Goal: Information Seeking & Learning: Compare options

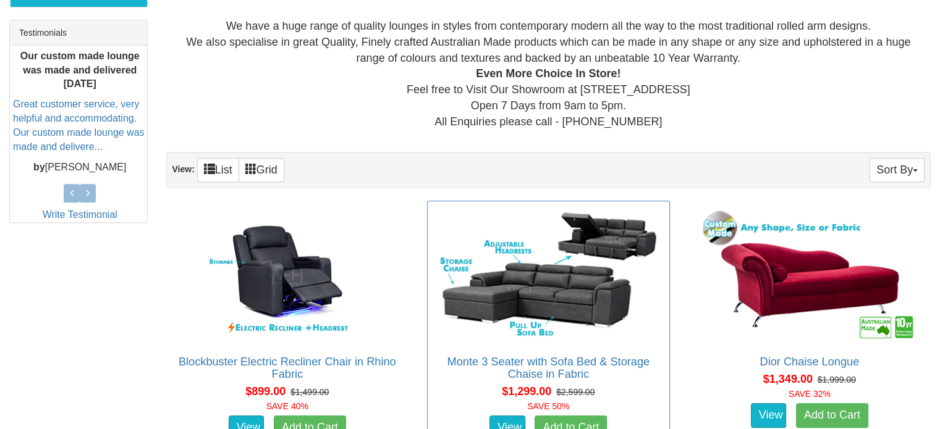
scroll to position [618, 0]
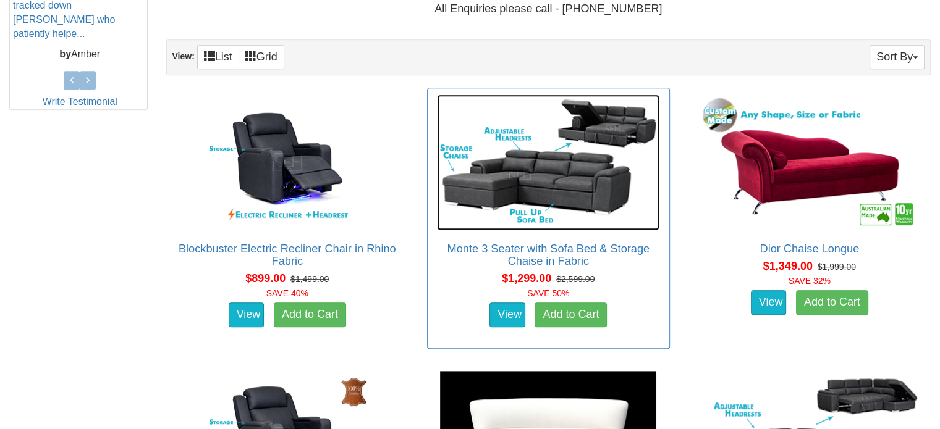
click at [553, 179] on img at bounding box center [548, 163] width 222 height 136
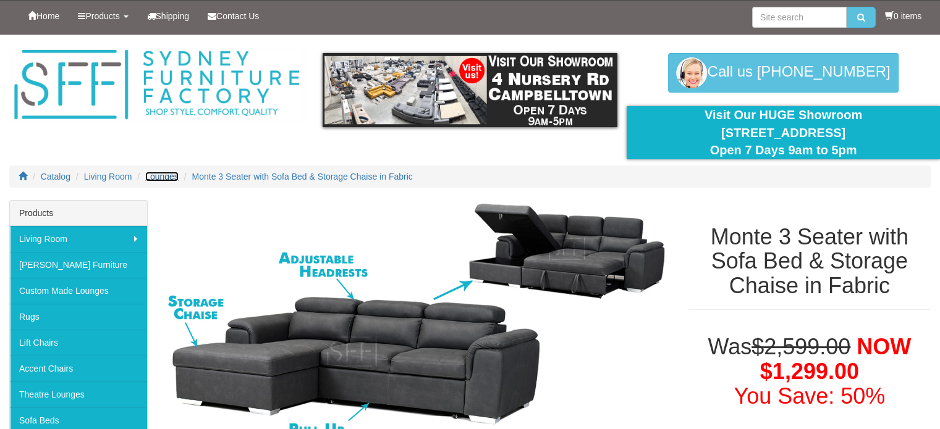
click at [167, 178] on span "Lounges" at bounding box center [161, 177] width 33 height 10
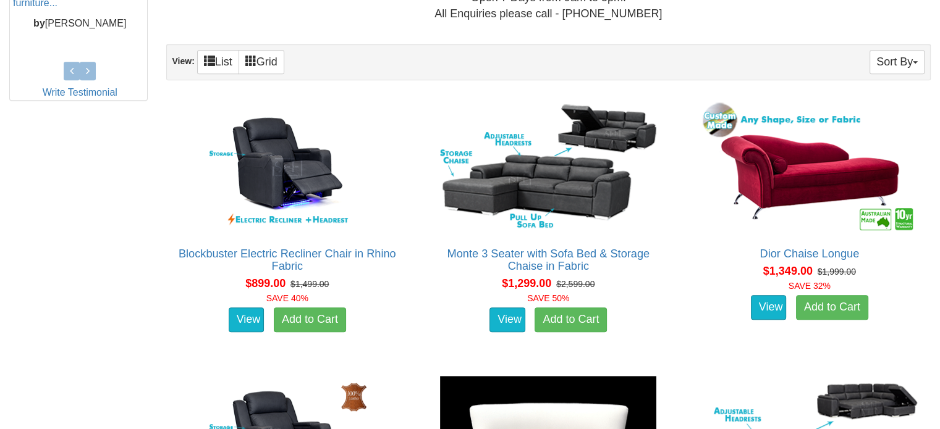
scroll to position [618, 0]
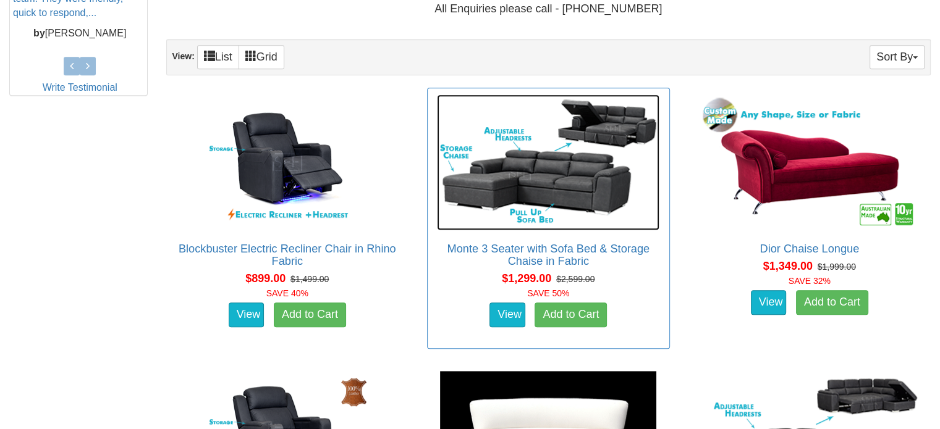
click at [613, 130] on img at bounding box center [548, 163] width 222 height 136
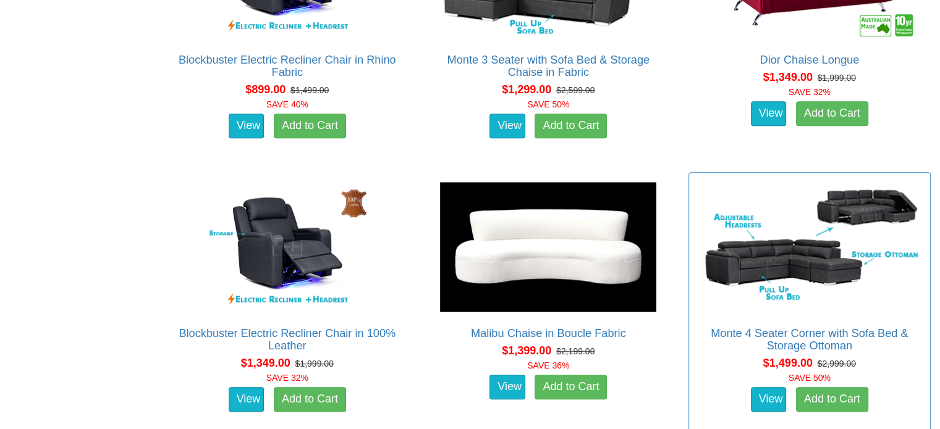
scroll to position [830, 0]
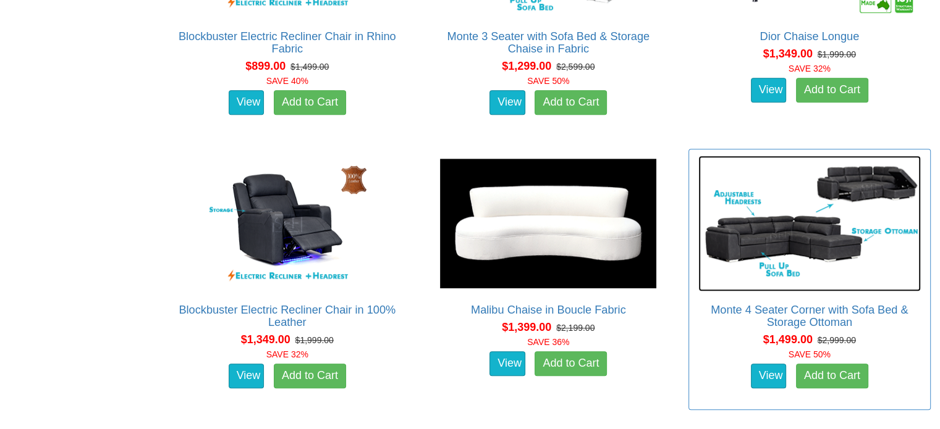
click at [829, 237] on img at bounding box center [809, 224] width 222 height 136
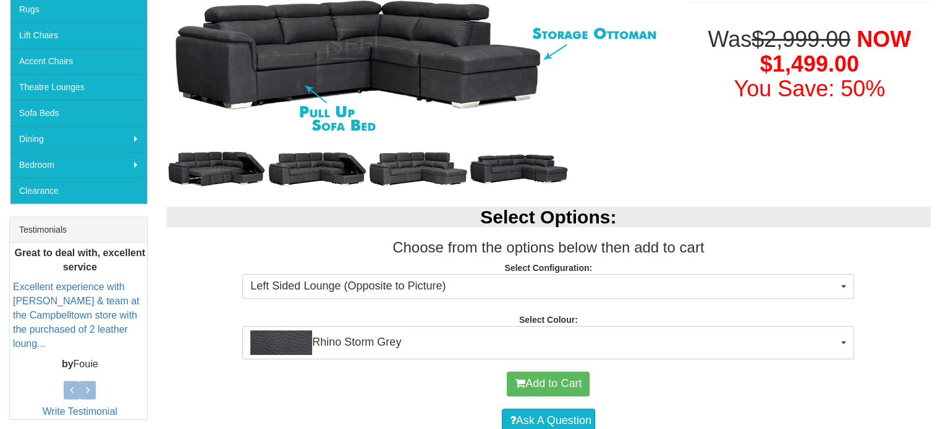
scroll to position [309, 0]
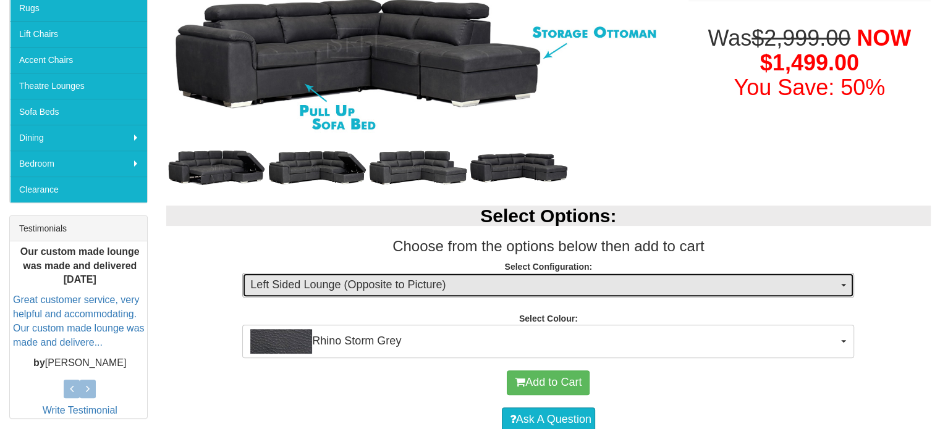
click at [635, 292] on span "Left Sided Lounge (Opposite to Picture)" at bounding box center [543, 285] width 587 height 16
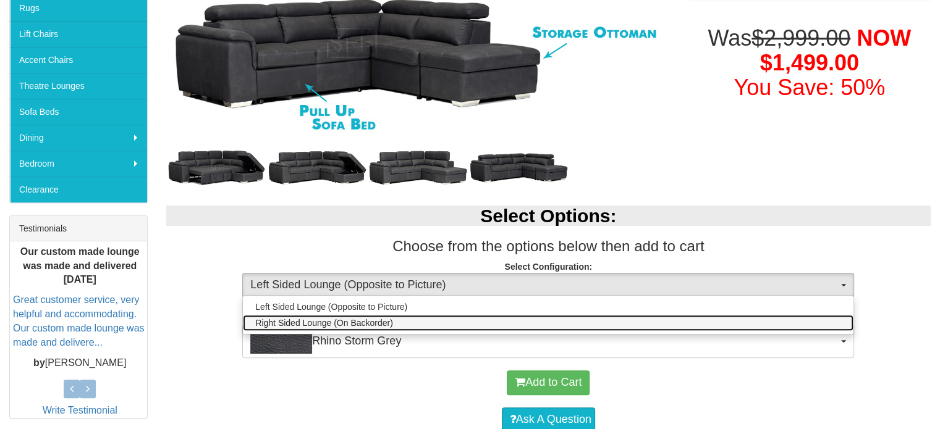
click at [610, 318] on link "Right Sided Lounge (On Backorder)" at bounding box center [548, 323] width 610 height 16
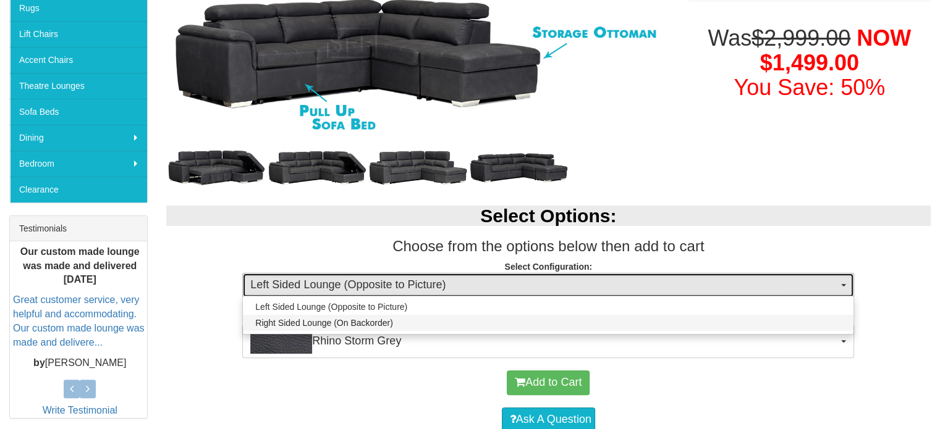
select select "2015"
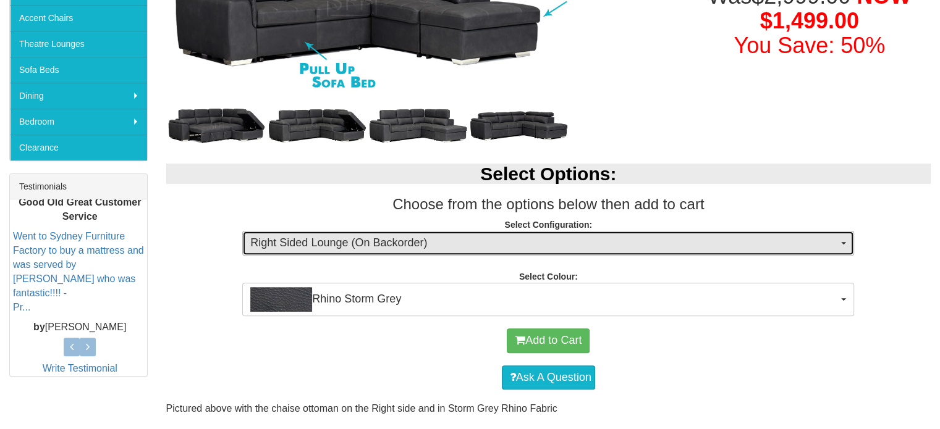
scroll to position [371, 0]
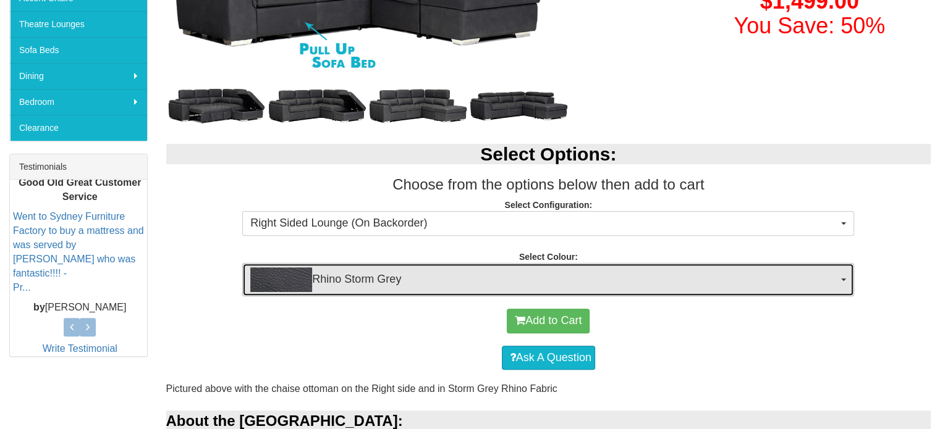
click at [635, 282] on span "Rhino Storm Grey" at bounding box center [543, 279] width 587 height 25
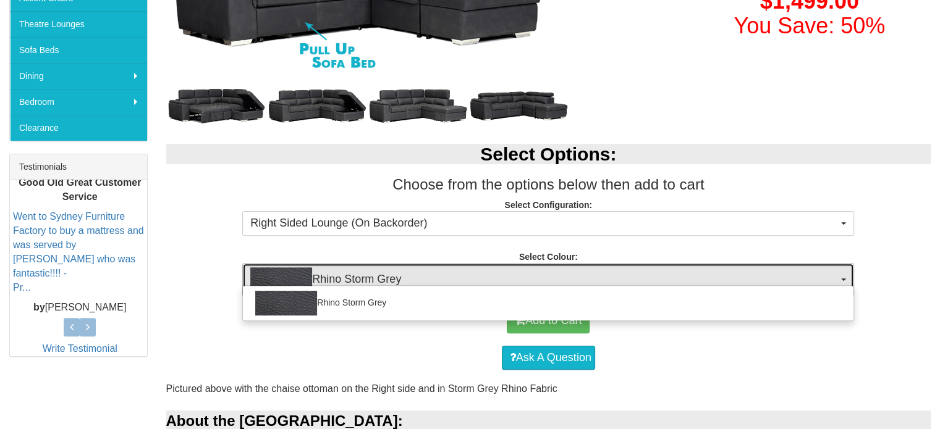
click at [642, 279] on span "Rhino Storm Grey" at bounding box center [543, 279] width 587 height 25
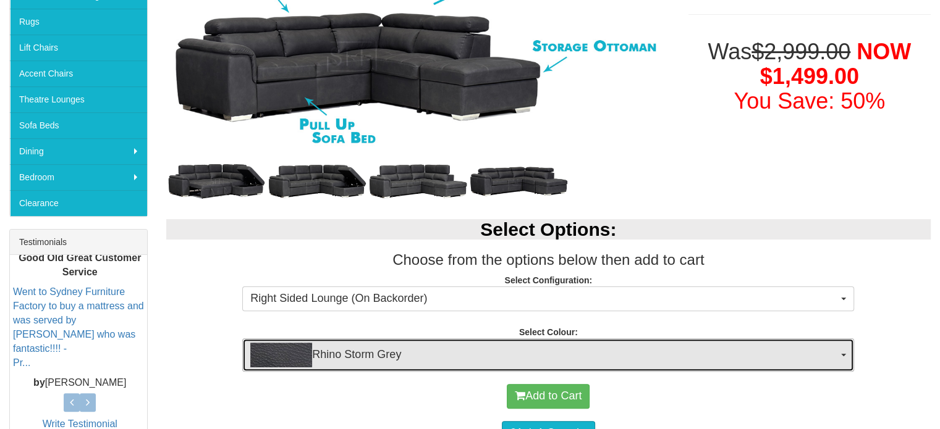
scroll to position [185, 0]
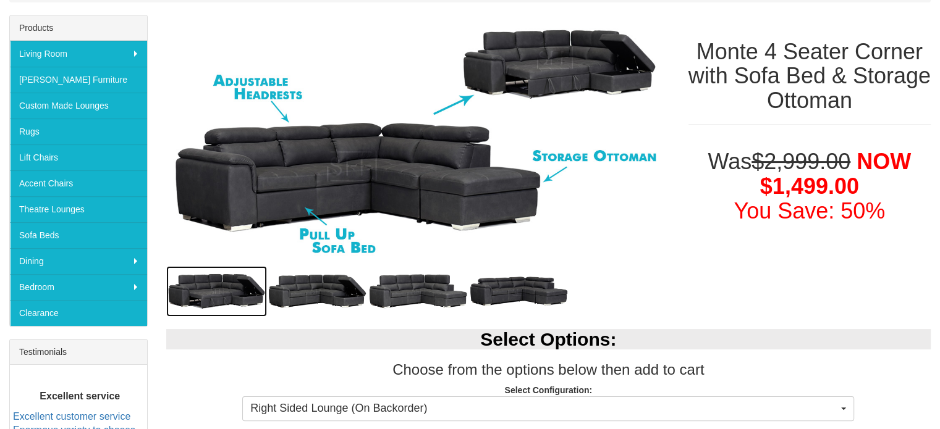
click at [227, 284] on img at bounding box center [216, 291] width 101 height 51
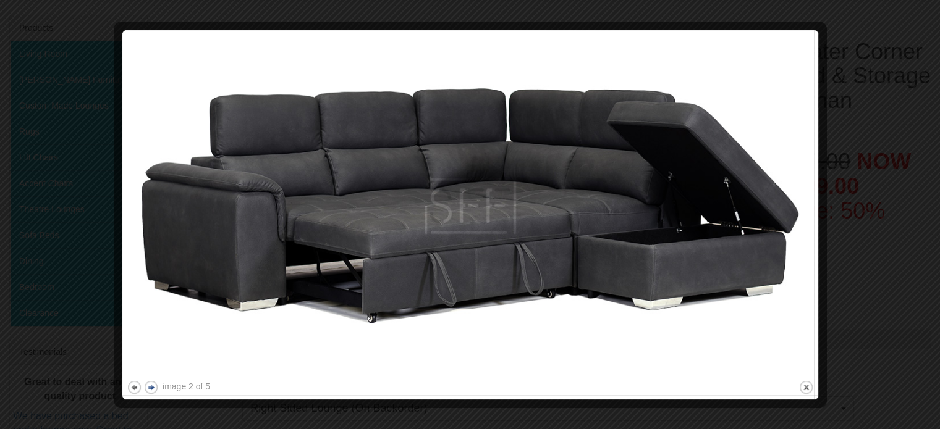
click at [154, 383] on button "next" at bounding box center [150, 387] width 15 height 15
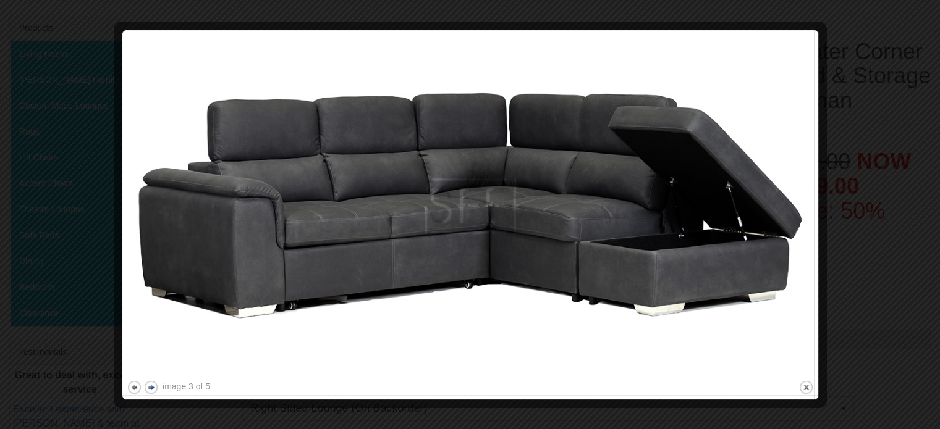
click at [154, 383] on button "next" at bounding box center [150, 387] width 15 height 15
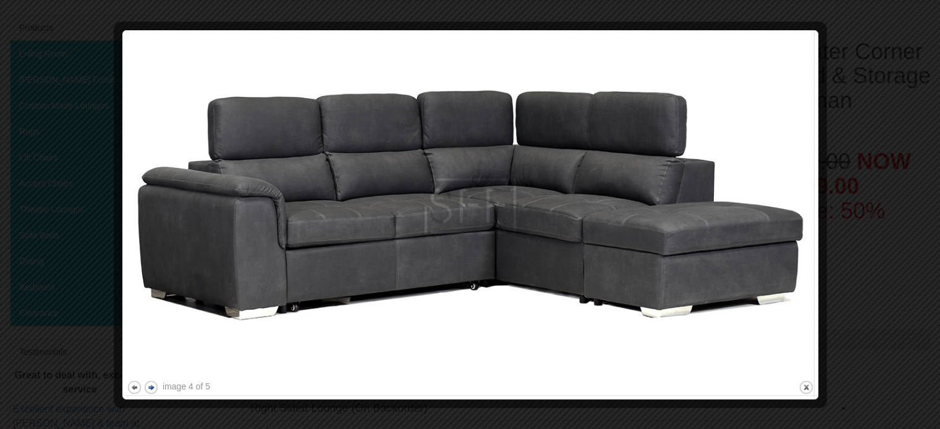
click at [154, 383] on button "next" at bounding box center [150, 387] width 15 height 15
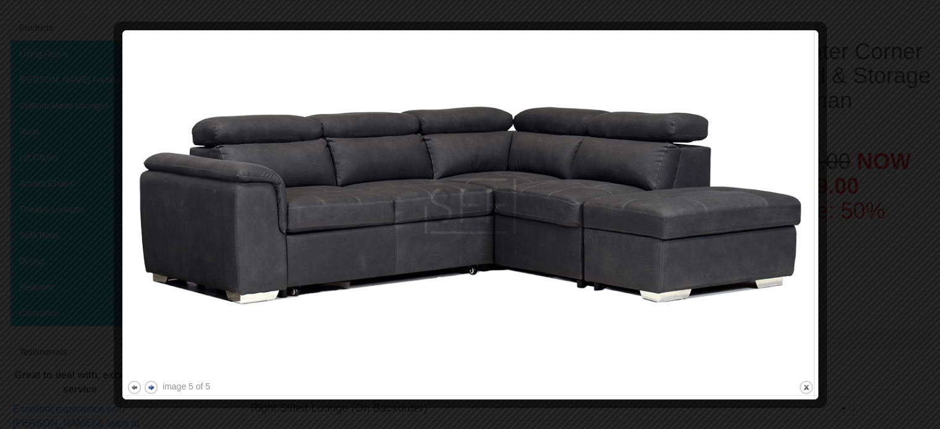
click at [154, 383] on button "next" at bounding box center [150, 387] width 15 height 15
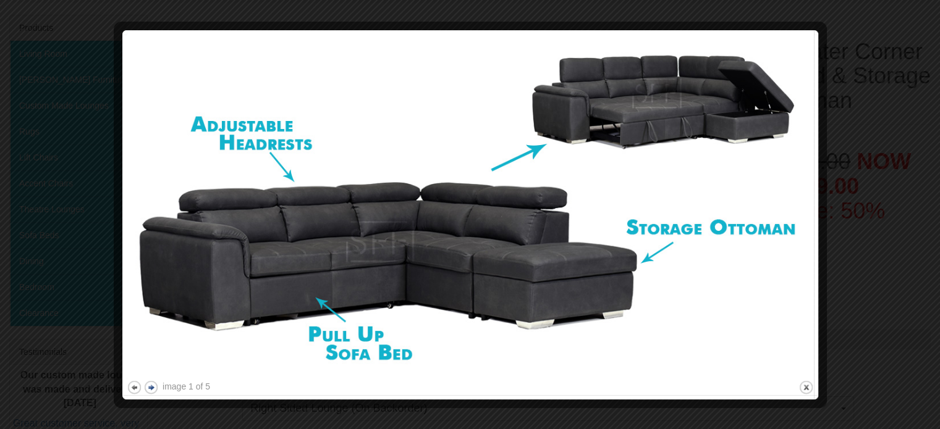
click at [154, 383] on button "next" at bounding box center [150, 387] width 15 height 15
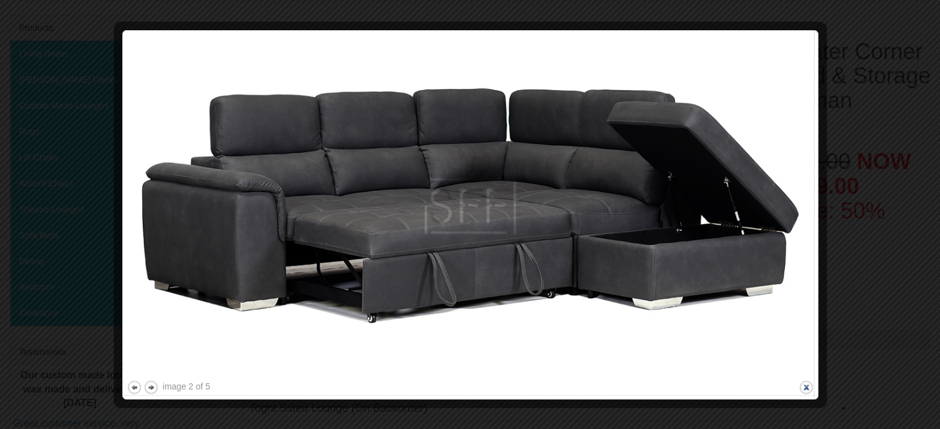
click at [802, 384] on button "close" at bounding box center [805, 387] width 15 height 15
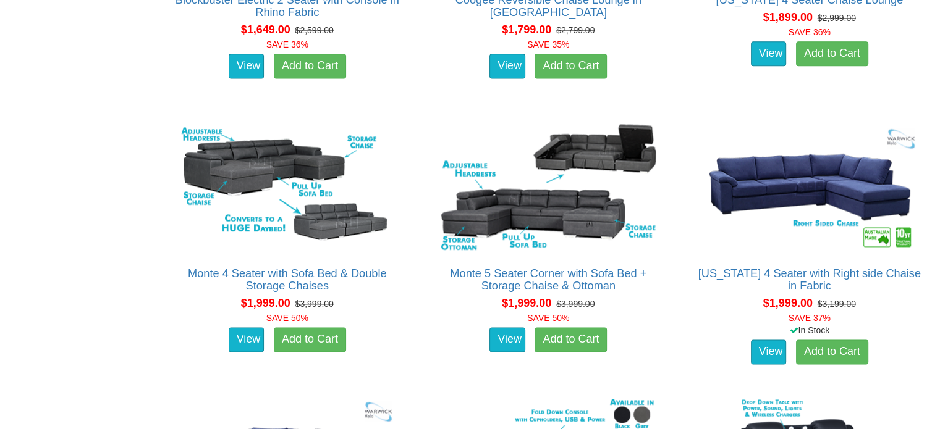
scroll to position [1695, 0]
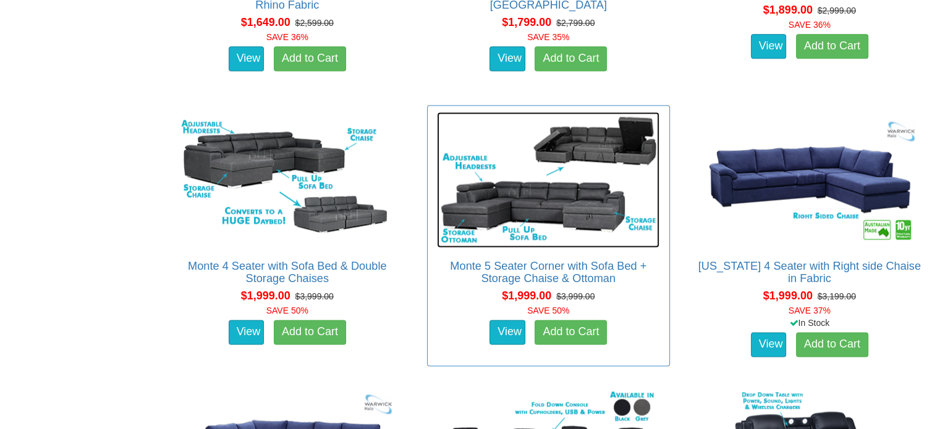
click at [563, 209] on img at bounding box center [548, 180] width 222 height 136
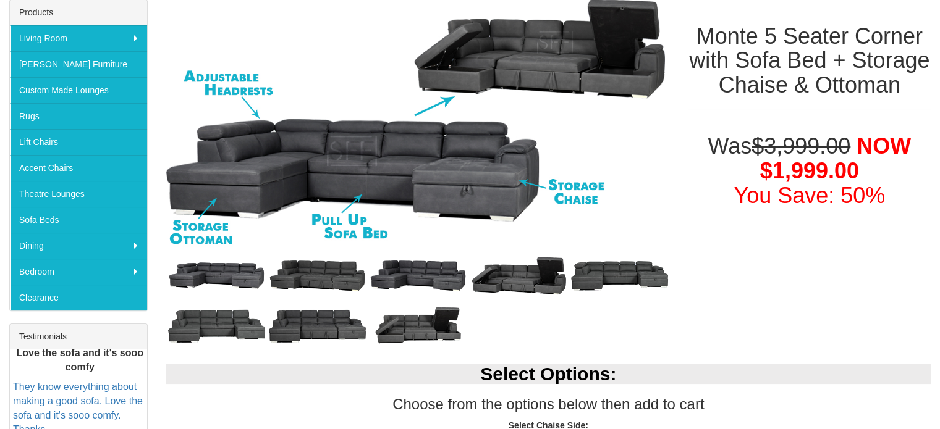
scroll to position [247, 0]
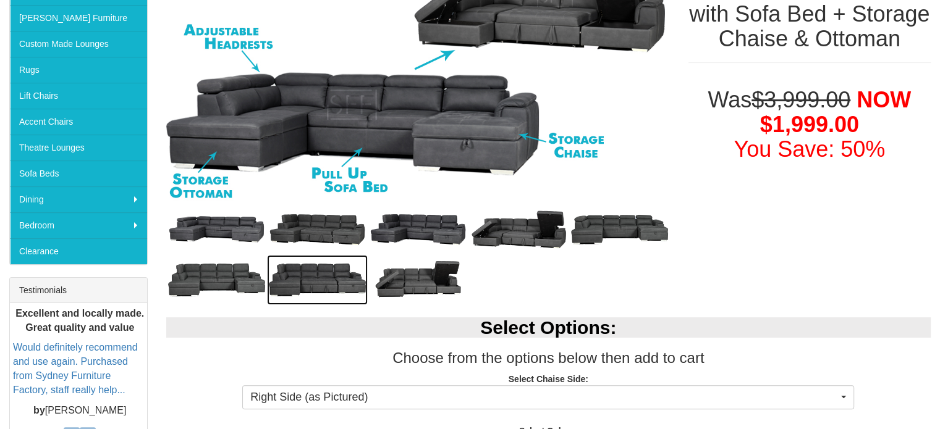
click at [314, 274] on img at bounding box center [317, 280] width 101 height 51
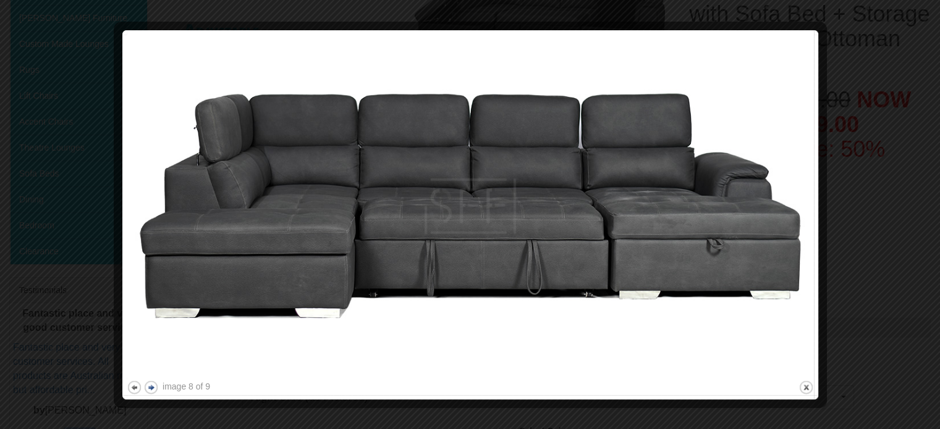
click at [152, 390] on button "next" at bounding box center [150, 387] width 15 height 15
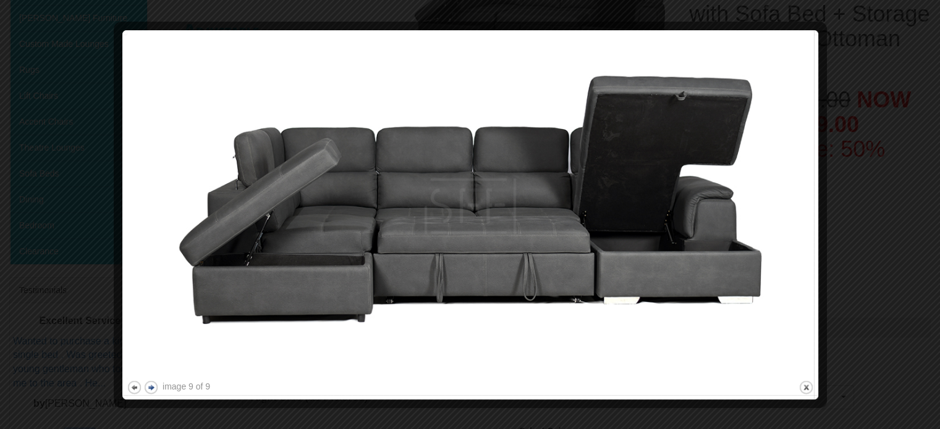
click at [152, 390] on button "next" at bounding box center [150, 387] width 15 height 15
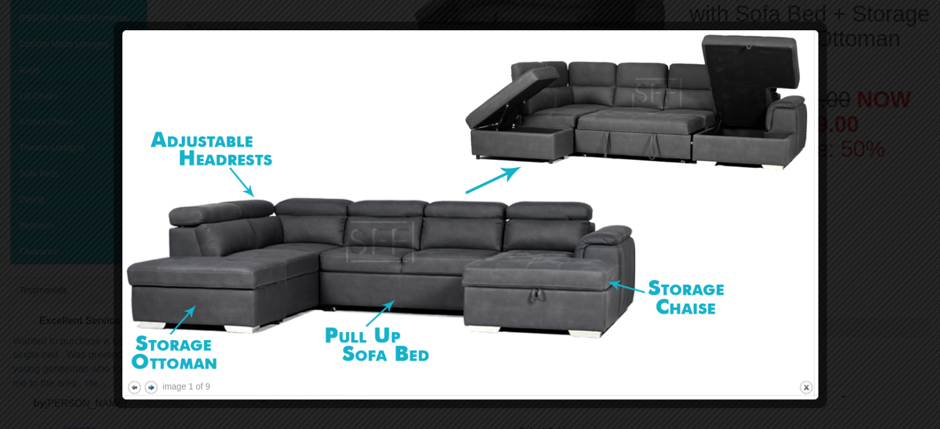
click at [152, 390] on button "next" at bounding box center [150, 387] width 15 height 15
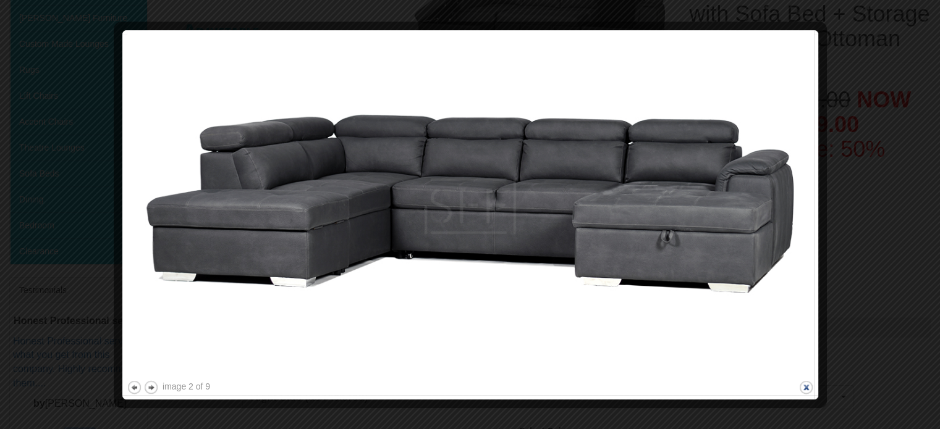
click at [807, 389] on button "close" at bounding box center [805, 387] width 15 height 15
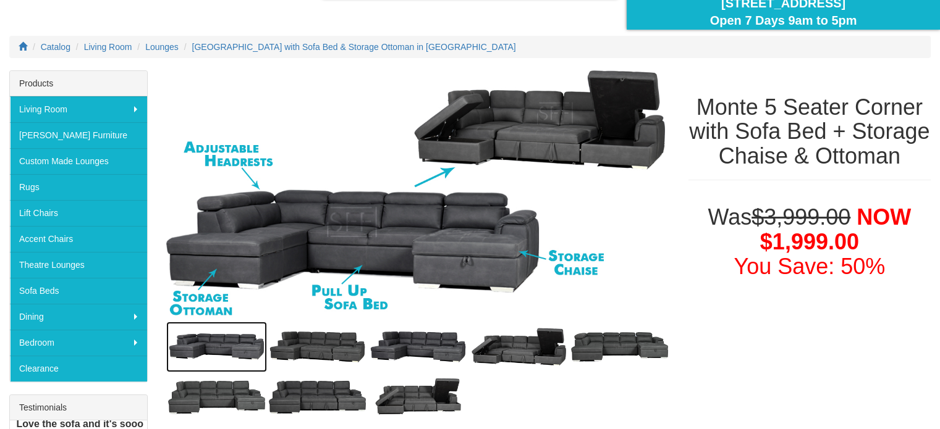
scroll to position [124, 0]
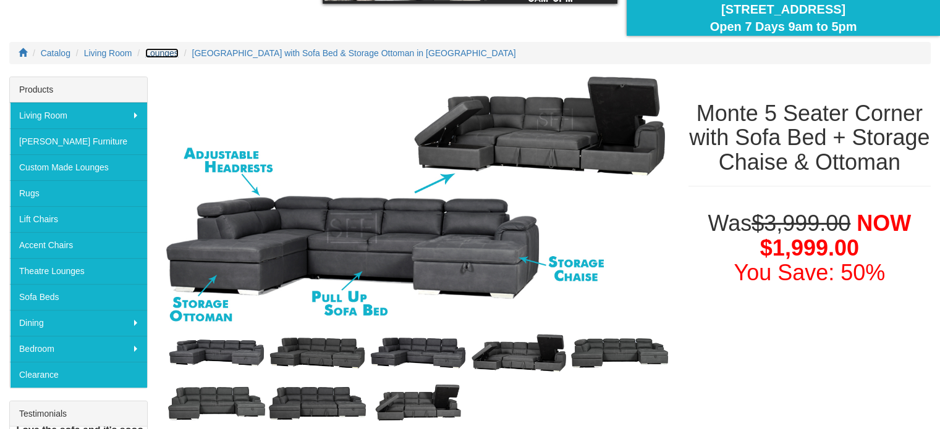
click at [151, 55] on span "Lounges" at bounding box center [161, 53] width 33 height 10
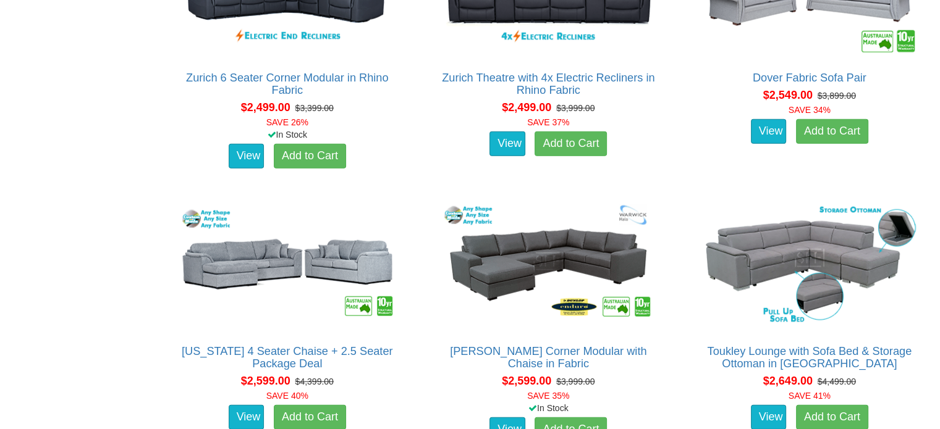
scroll to position [3027, 0]
